Goal: Transaction & Acquisition: Purchase product/service

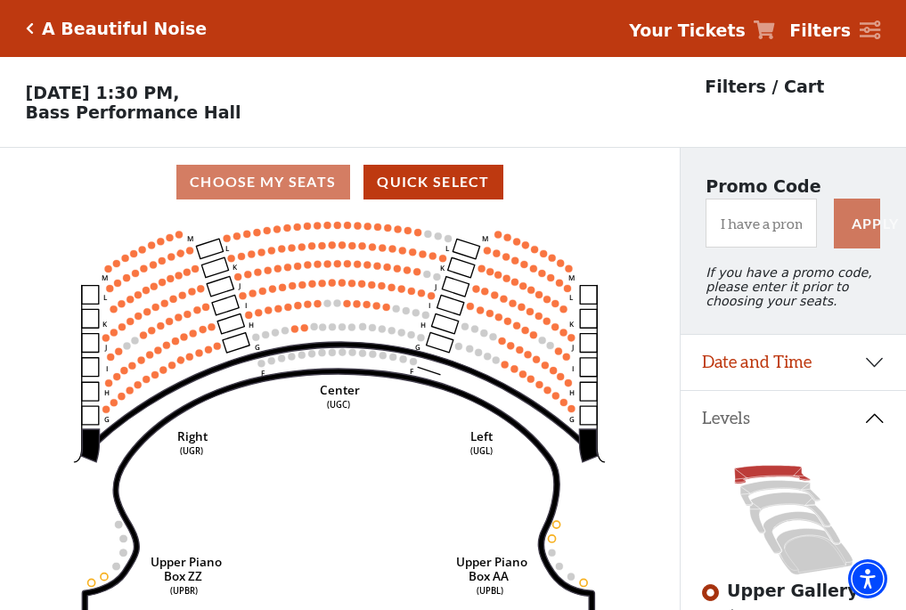
scroll to position [83, 0]
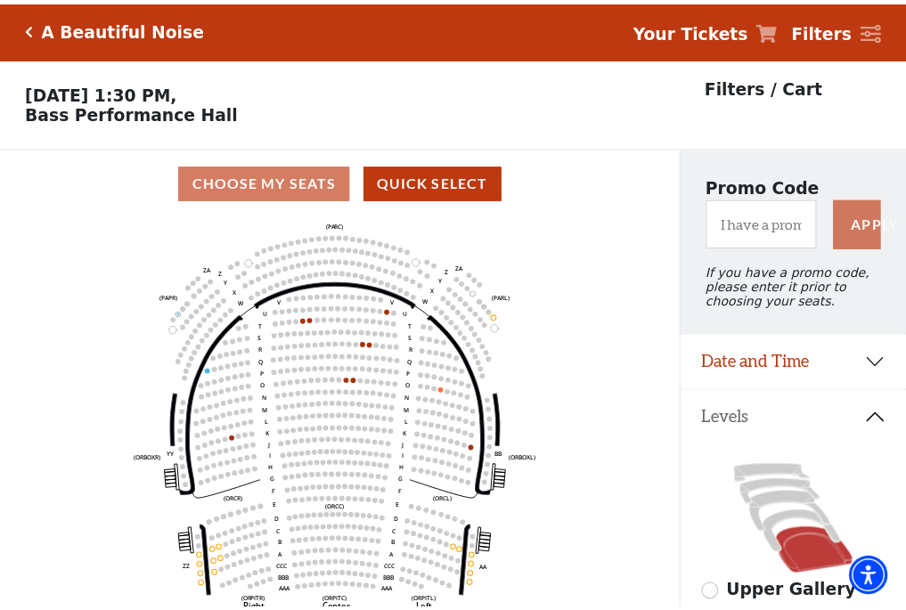
scroll to position [83, 0]
